Goal: Check status: Check status

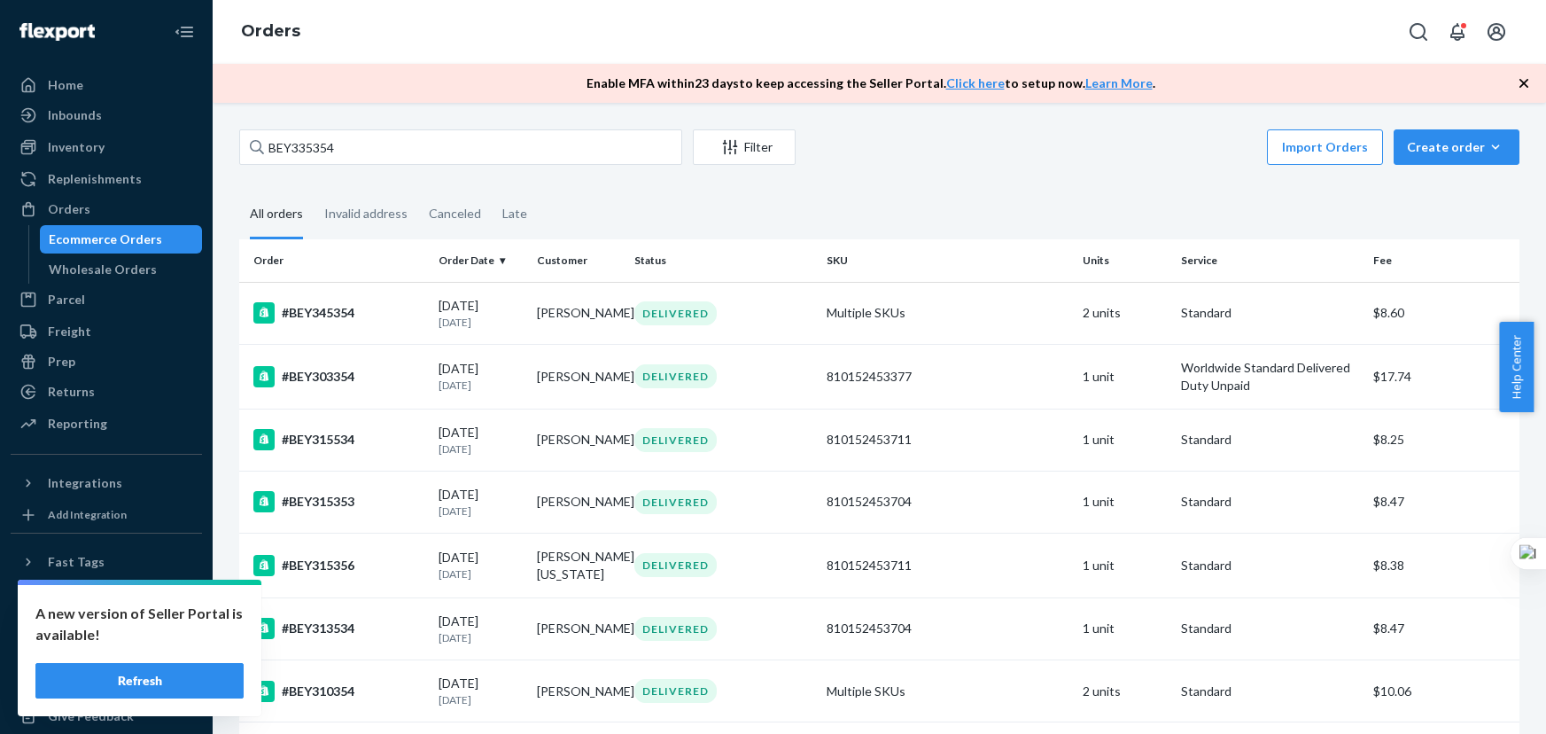
click at [600, 145] on input "BEY335354" at bounding box center [460, 146] width 443 height 35
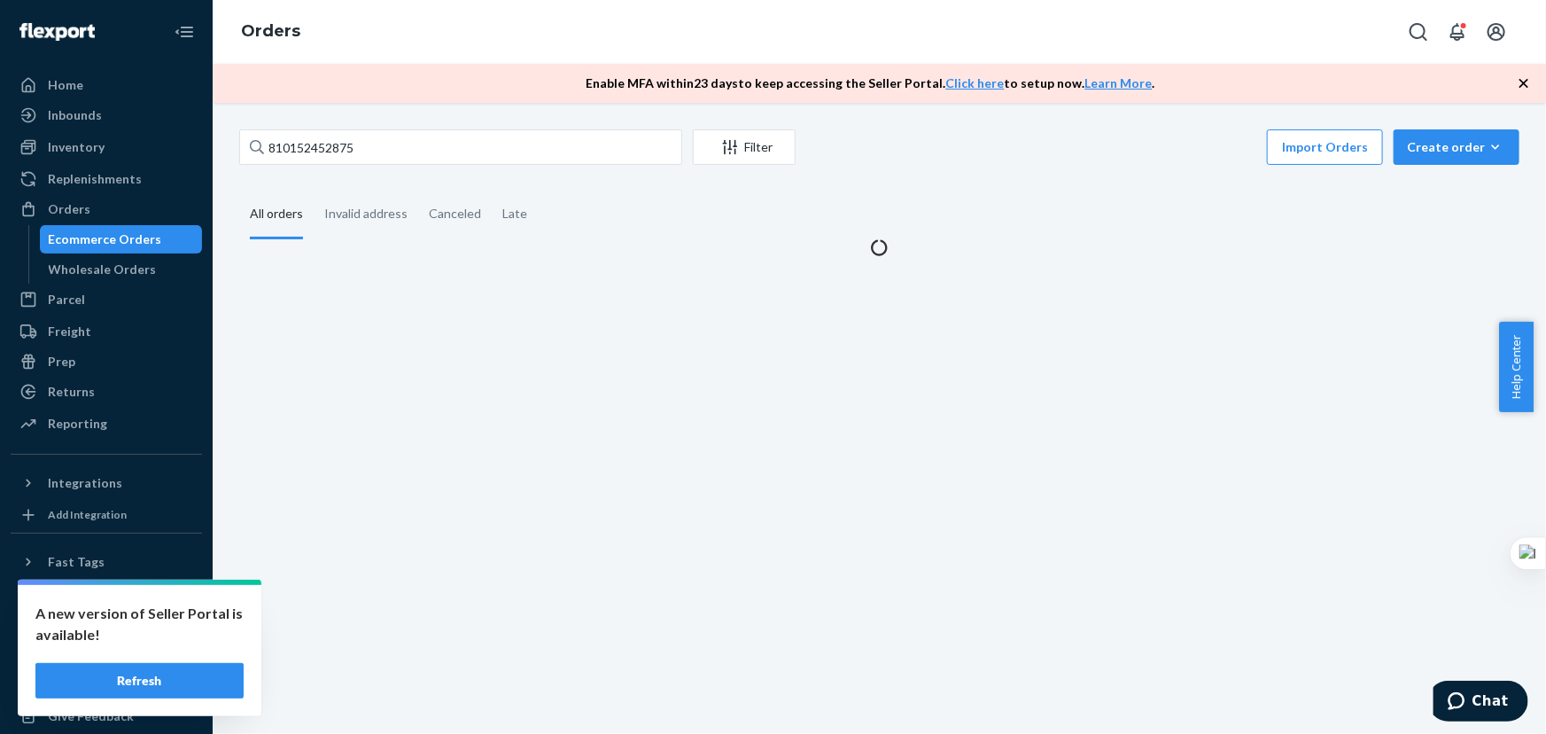
type input "810152452875"
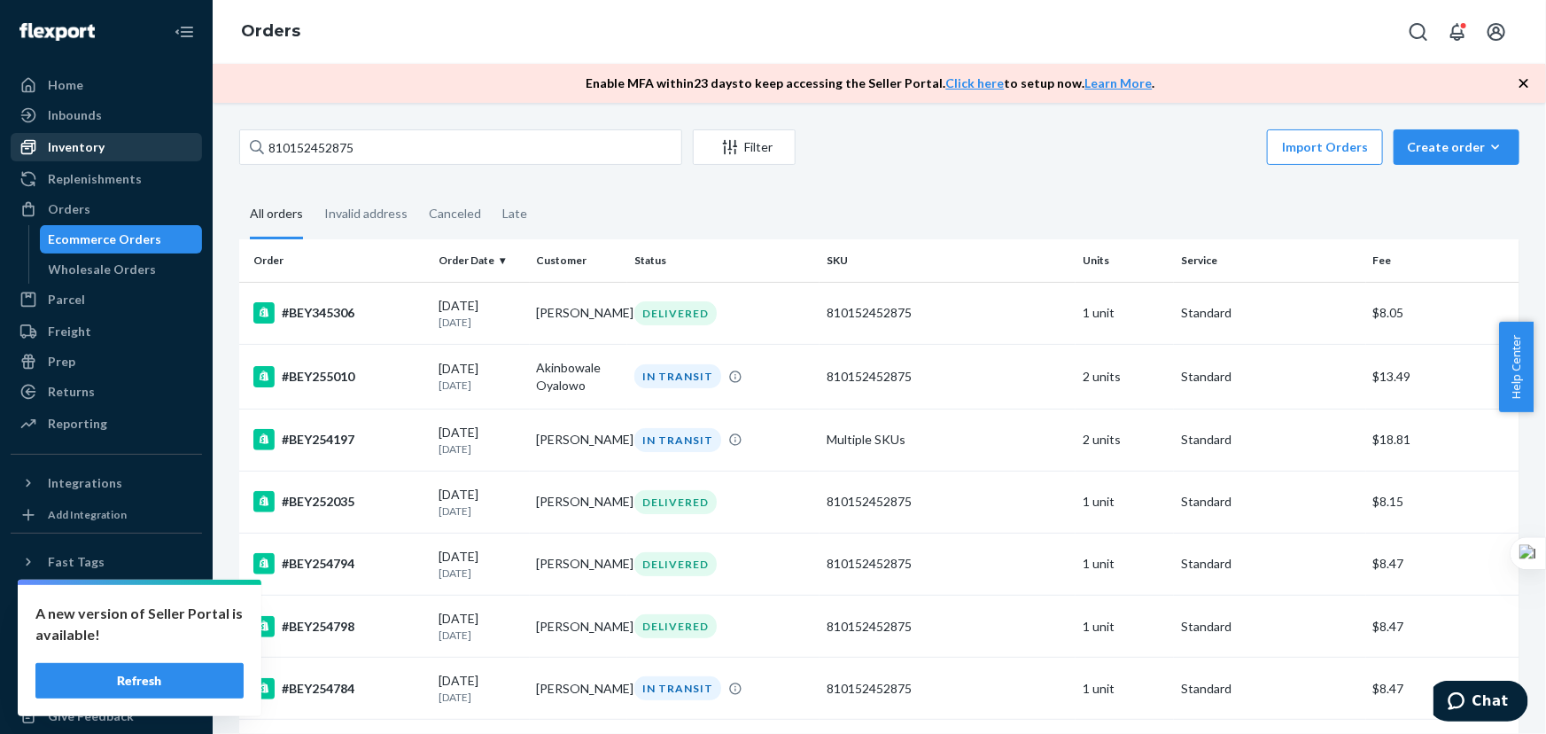
click at [66, 139] on div "Inventory" at bounding box center [76, 147] width 57 height 18
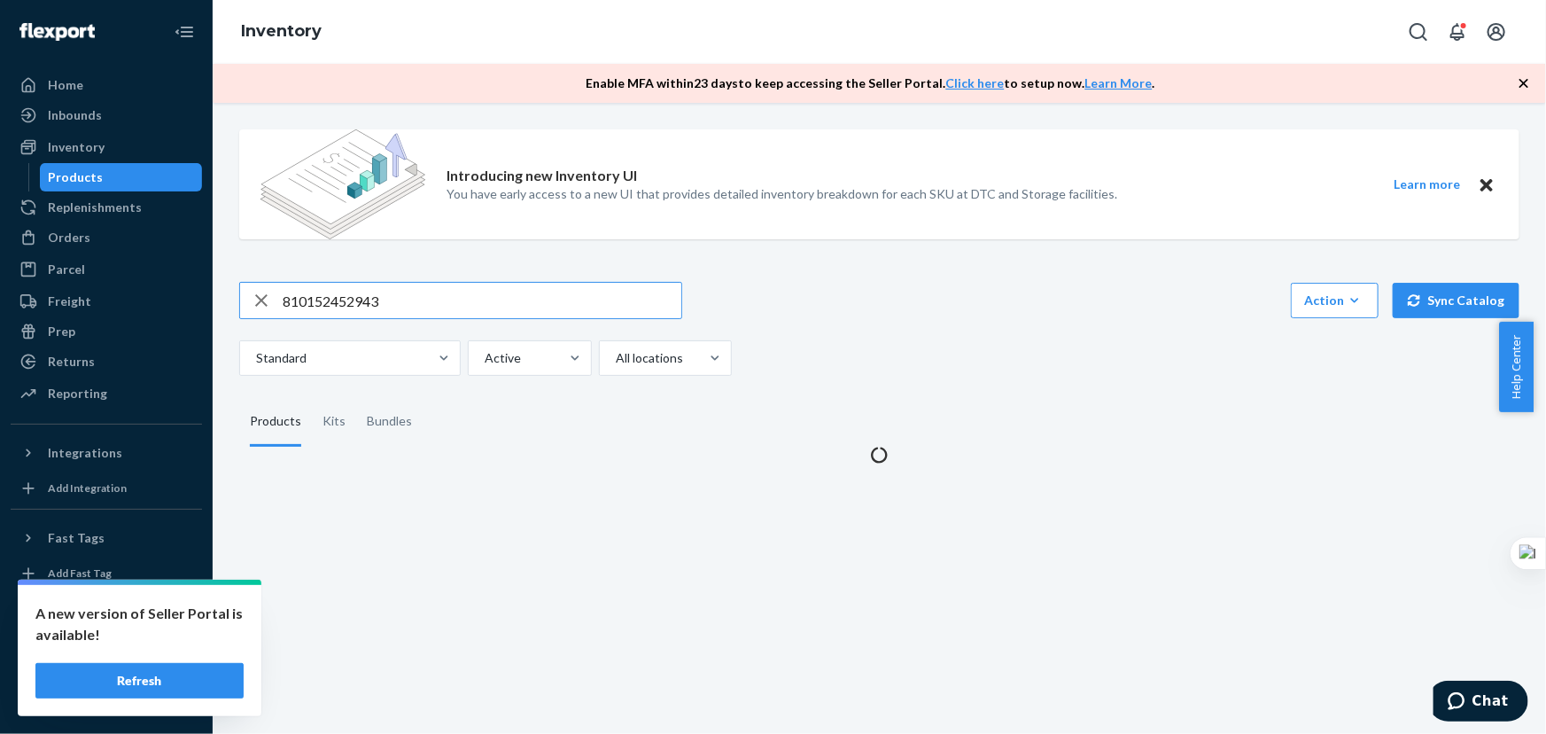
click at [416, 317] on input "810152452943" at bounding box center [482, 300] width 399 height 35
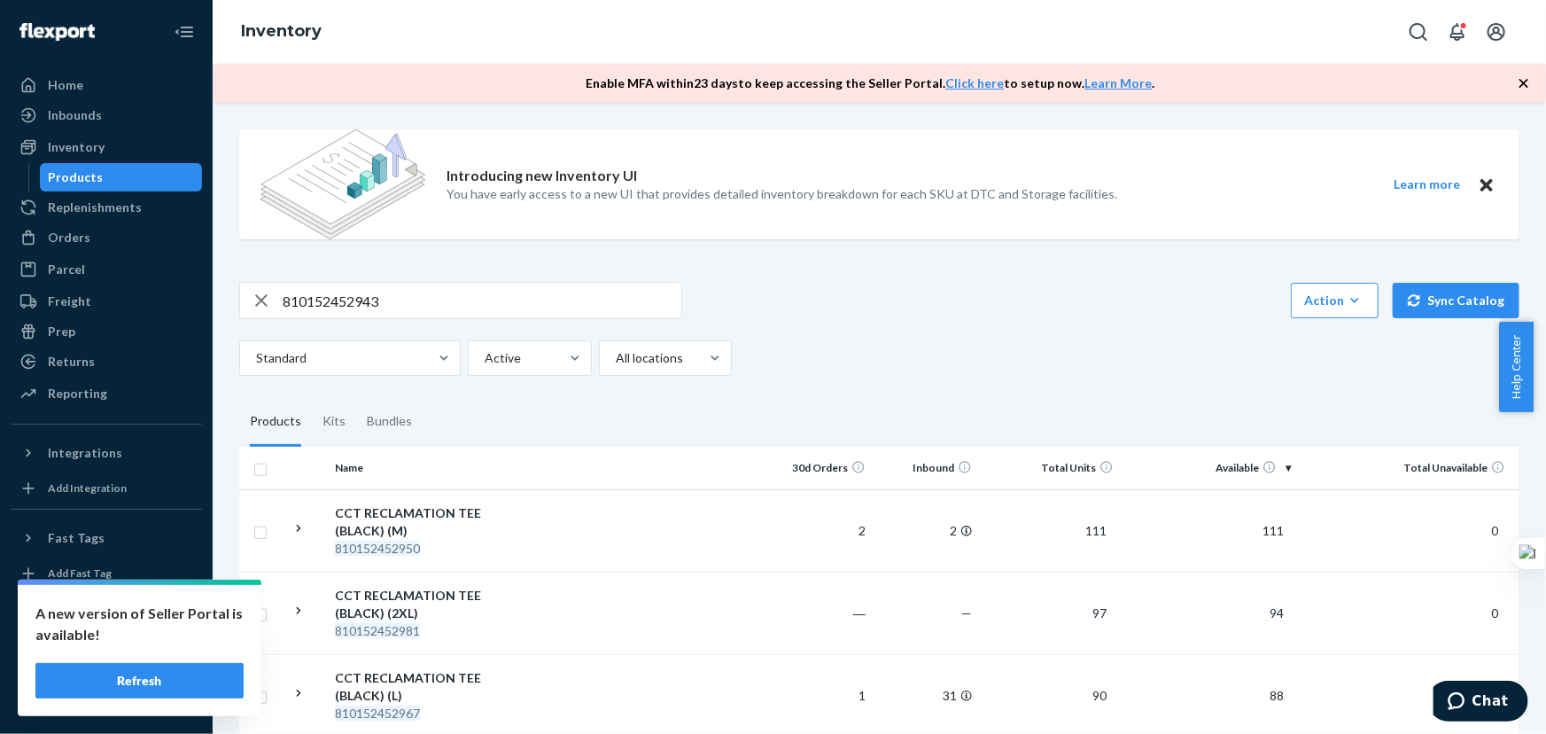
click at [418, 307] on input "810152452943" at bounding box center [482, 300] width 399 height 35
paste input "875"
type input "810152452875"
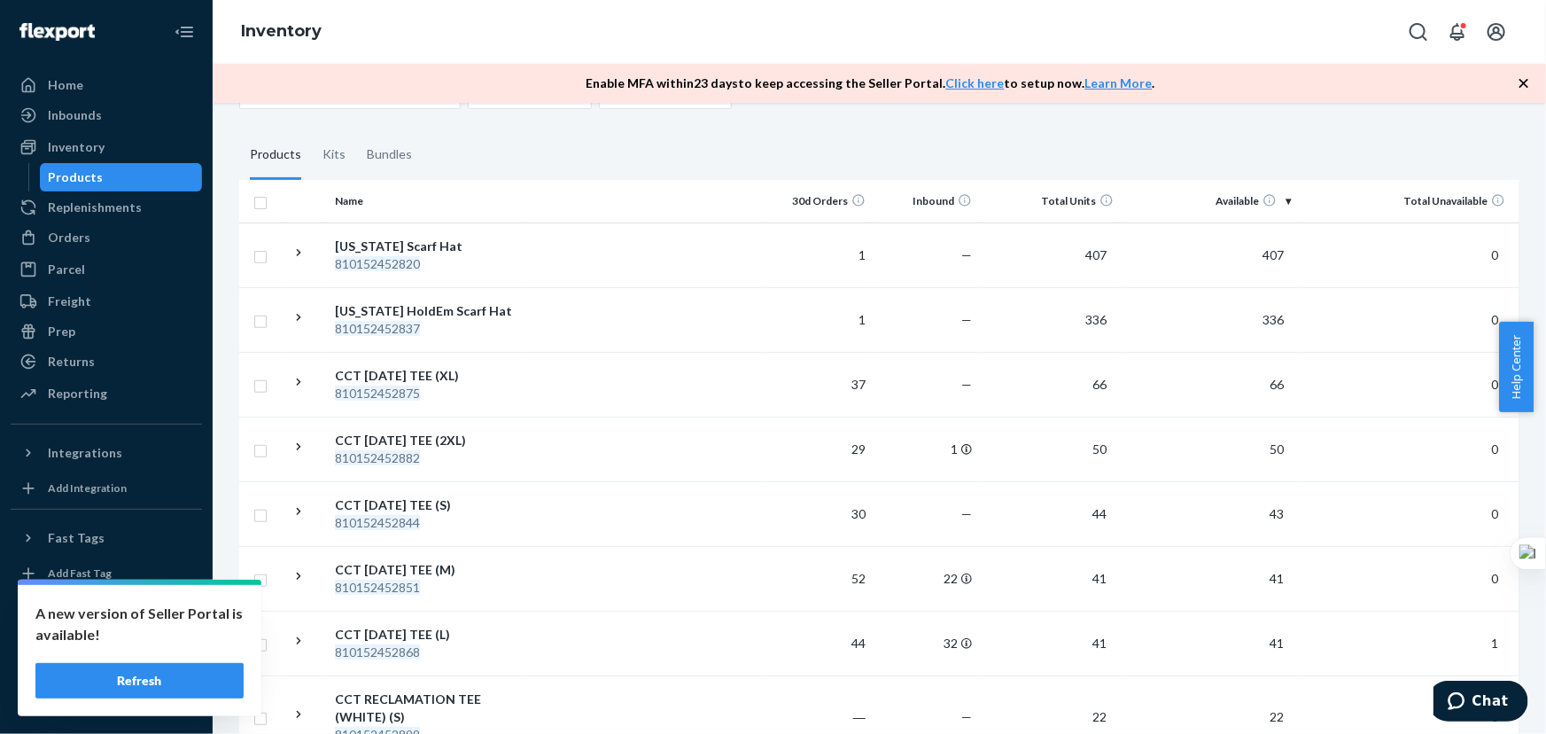
scroll to position [268, 0]
click at [1103, 136] on fieldset "Products Kits Bundles" at bounding box center [879, 154] width 1281 height 50
